Goal: Browse casually: Explore the website without a specific task or goal

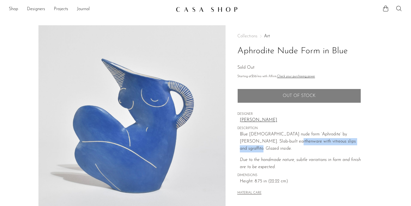
drag, startPoint x: 274, startPoint y: 141, endPoint x: 347, endPoint y: 141, distance: 73.6
click at [347, 141] on p "Blue [DEMOGRAPHIC_DATA] nude form ‘Aphrodite’ by [PERSON_NAME]. Slab-built eart…" at bounding box center [300, 141] width 121 height 21
copy p "vitreous slips and sgraffito. Glazed inside"
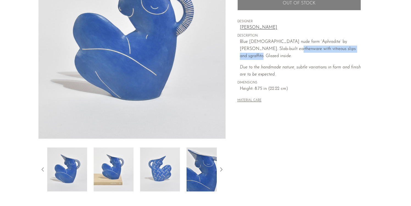
scroll to position [152, 0]
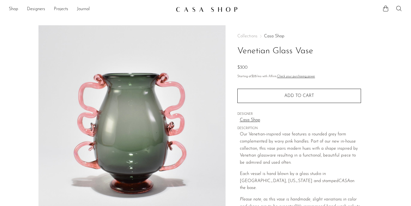
click at [203, 10] on img at bounding box center [207, 9] width 62 height 5
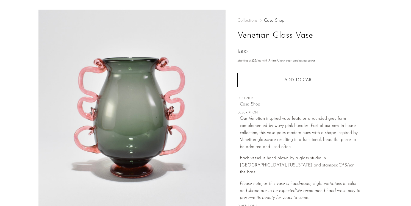
scroll to position [22, 0]
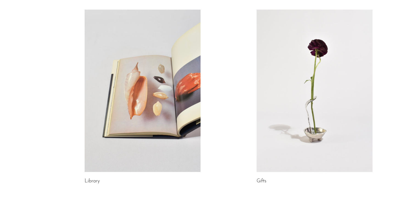
scroll to position [277, 0]
